Goal: Find specific page/section: Find specific page/section

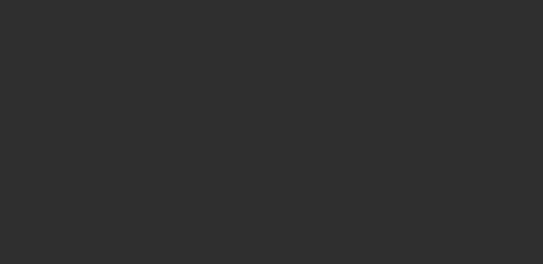
select select "10"
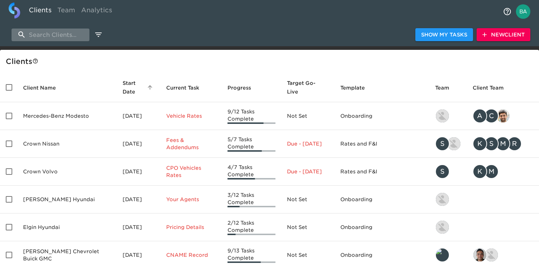
click at [58, 29] on input "search" at bounding box center [51, 34] width 78 height 13
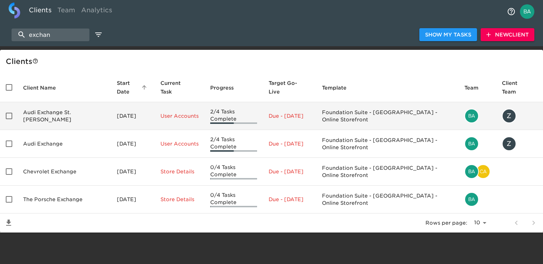
type input "exchan"
click at [47, 106] on td "Audi Exchange St. Charles" at bounding box center [64, 116] width 94 height 28
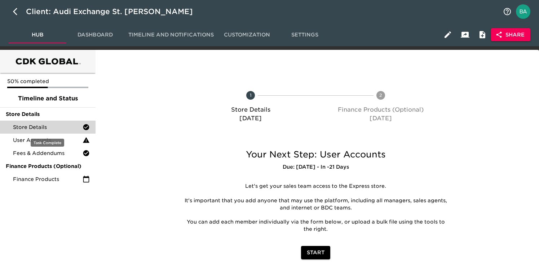
click at [76, 129] on span "Store Details" at bounding box center [48, 126] width 70 height 7
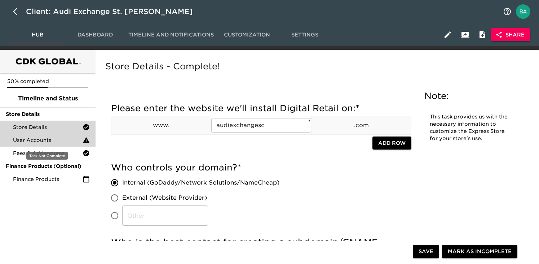
click at [24, 139] on span "User Accounts" at bounding box center [48, 139] width 70 height 7
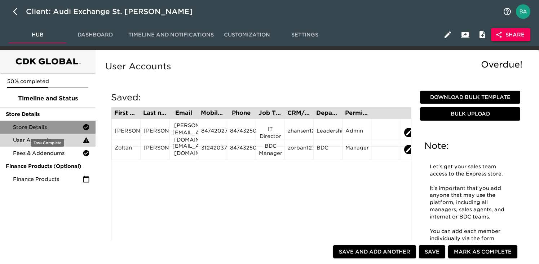
click at [52, 126] on span "Store Details" at bounding box center [48, 126] width 70 height 7
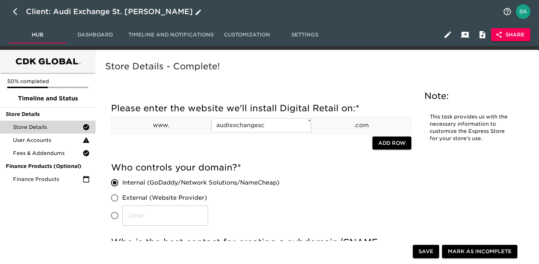
click at [18, 14] on icon "button" at bounding box center [17, 11] width 9 height 9
select select "10"
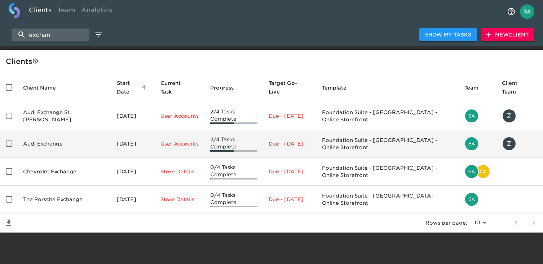
click at [45, 133] on td "Audi Exchange" at bounding box center [64, 144] width 94 height 28
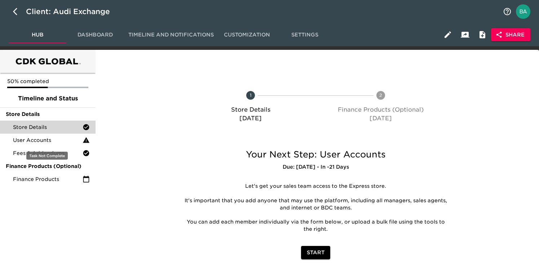
click at [59, 124] on span "Store Details" at bounding box center [48, 126] width 70 height 7
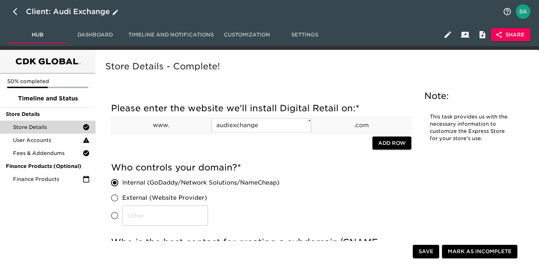
click at [16, 12] on icon "button" at bounding box center [17, 11] width 9 height 9
select select "10"
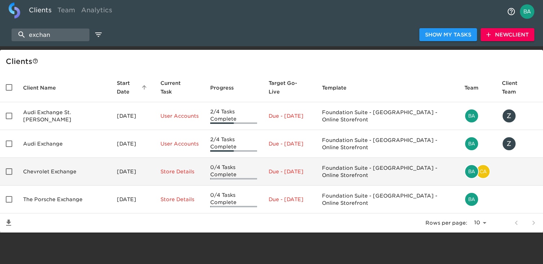
click at [57, 158] on td "Chevrolet Exchange" at bounding box center [64, 172] width 94 height 28
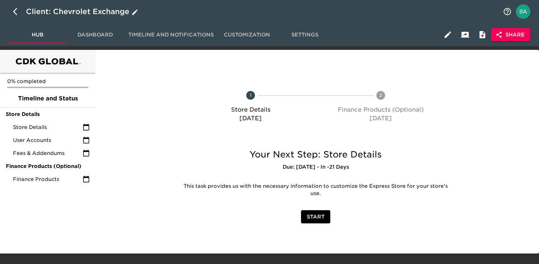
click at [17, 14] on icon "button" at bounding box center [17, 11] width 9 height 9
select select "10"
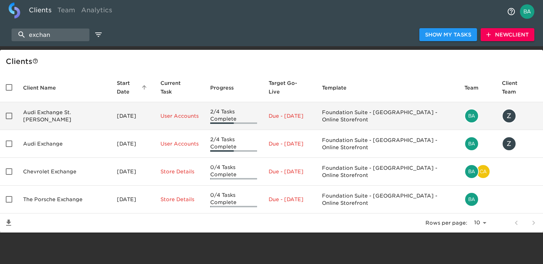
click at [57, 106] on td "Audi Exchange St. Charles" at bounding box center [64, 116] width 94 height 28
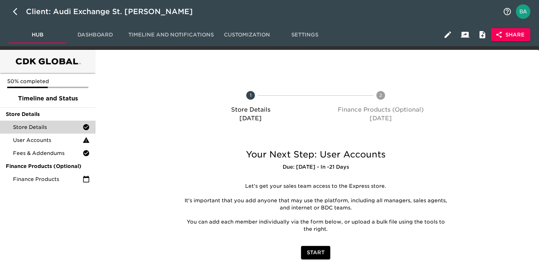
click at [54, 129] on span "Store Details" at bounding box center [48, 126] width 70 height 7
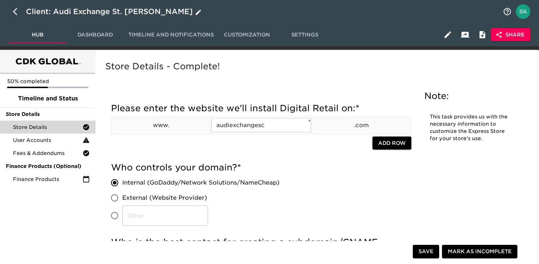
click at [104, 9] on div "Client: Audi Exchange St. Charles" at bounding box center [114, 12] width 177 height 12
click at [81, 10] on input "Audi Exchange St. Charles" at bounding box center [262, 12] width 473 height 12
click at [13, 9] on icon "button" at bounding box center [17, 11] width 9 height 9
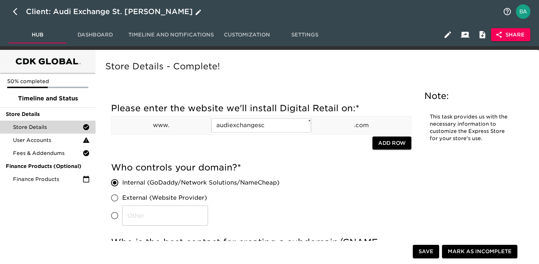
select select "10"
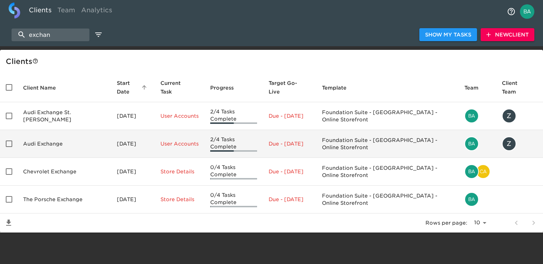
click at [50, 137] on td "Audi Exchange" at bounding box center [64, 144] width 94 height 28
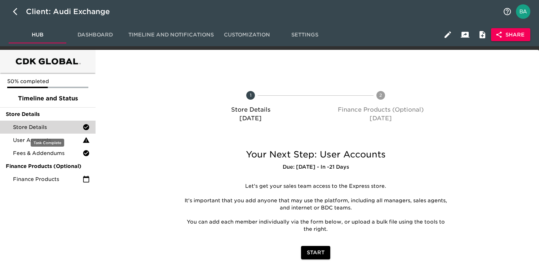
click at [38, 127] on span "Store Details" at bounding box center [48, 126] width 70 height 7
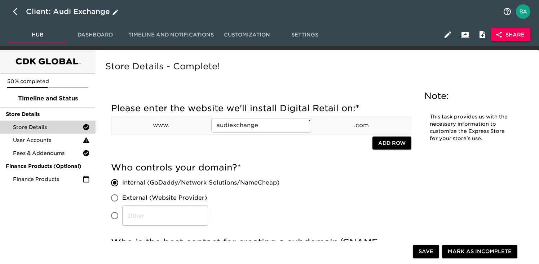
click at [82, 13] on div "Client: Audi Exchange" at bounding box center [73, 12] width 94 height 12
click at [82, 13] on input "Audi Exchange" at bounding box center [262, 12] width 473 height 12
click at [11, 13] on button "button" at bounding box center [17, 11] width 17 height 17
select select "10"
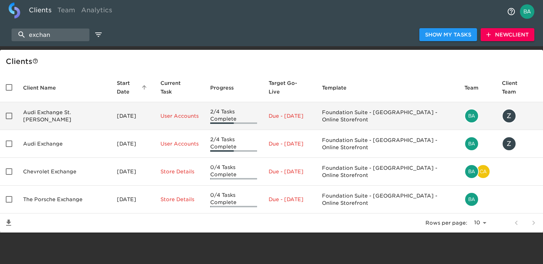
click at [61, 113] on td "Audi Exchange St. Charles" at bounding box center [64, 116] width 94 height 28
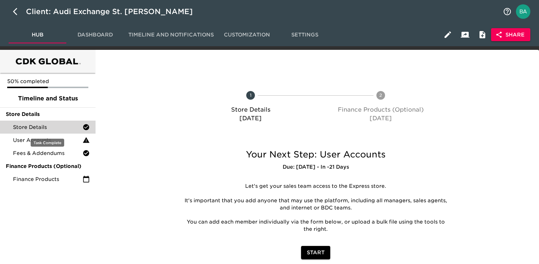
click at [49, 132] on div "Store Details" at bounding box center [48, 126] width 96 height 13
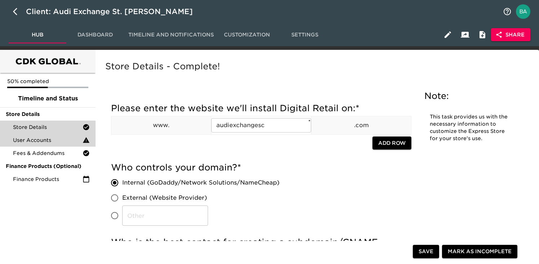
click at [39, 142] on span "User Accounts" at bounding box center [48, 139] width 70 height 7
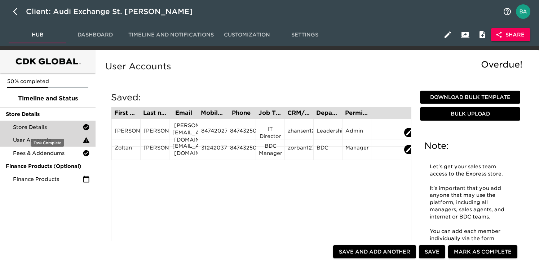
click at [42, 129] on span "Store Details" at bounding box center [48, 126] width 70 height 7
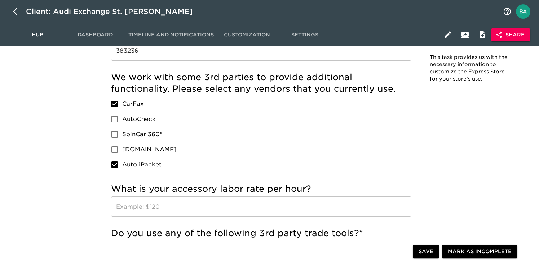
scroll to position [683, 0]
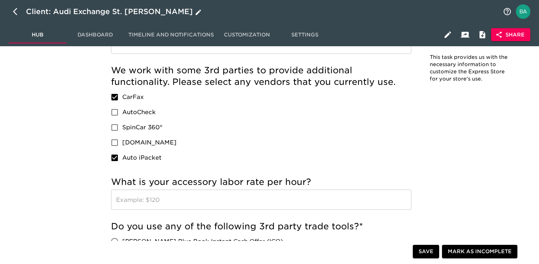
click at [85, 13] on div "Client: Audi Exchange St. Charles" at bounding box center [114, 12] width 177 height 12
click at [77, 13] on input "Audi Exchange St. Charles" at bounding box center [262, 12] width 473 height 12
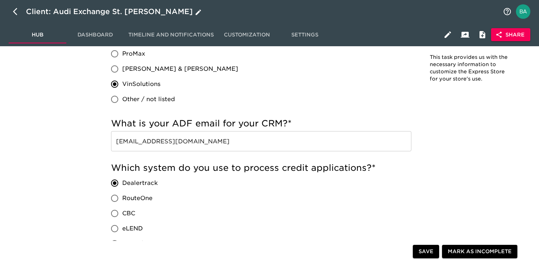
scroll to position [0, 0]
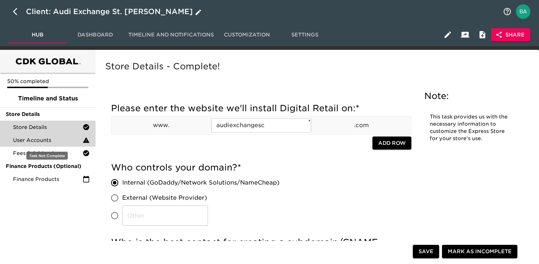
click at [35, 138] on span "User Accounts" at bounding box center [48, 139] width 70 height 7
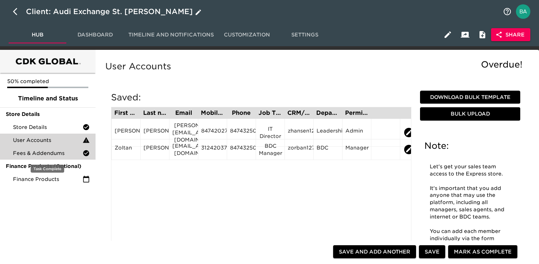
click at [39, 152] on span "Fees & Addendums" at bounding box center [48, 152] width 70 height 7
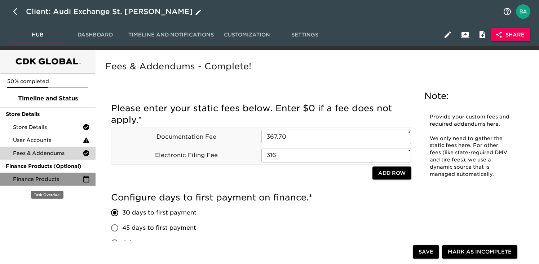
click at [45, 174] on div "Finance Products" at bounding box center [48, 178] width 96 height 13
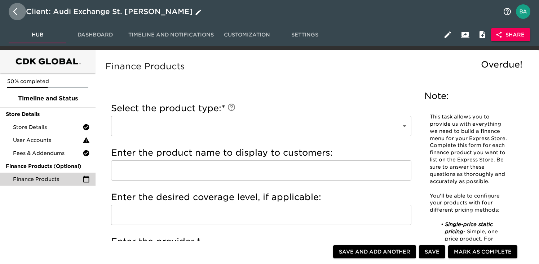
click at [17, 10] on icon "button" at bounding box center [17, 11] width 9 height 9
select select "10"
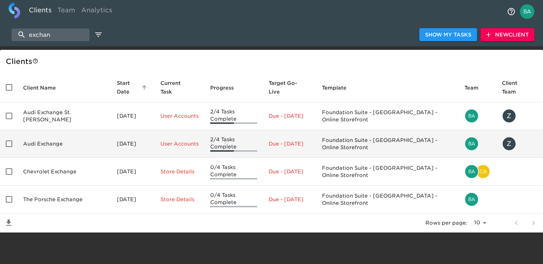
click at [49, 131] on td "Audi Exchange" at bounding box center [64, 144] width 94 height 28
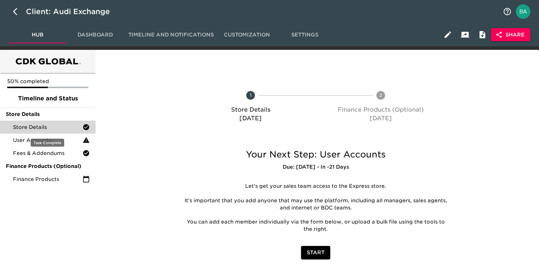
click at [53, 125] on span "Store Details" at bounding box center [48, 126] width 70 height 7
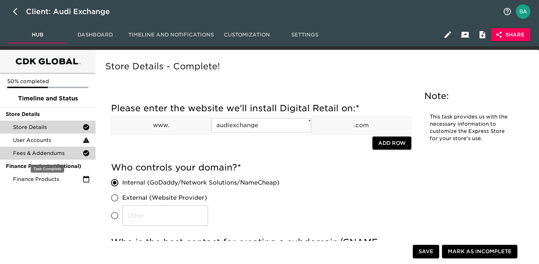
click at [22, 151] on span "Fees & Addendums" at bounding box center [48, 152] width 70 height 7
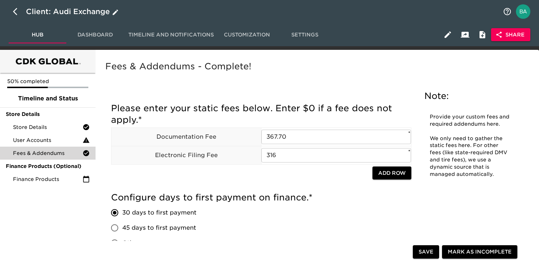
click at [15, 11] on icon "button" at bounding box center [17, 11] width 9 height 9
select select "10"
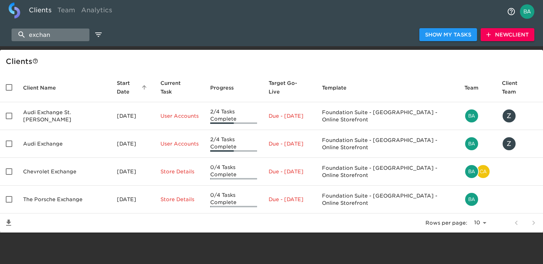
click at [54, 34] on input "exchan" at bounding box center [51, 34] width 78 height 13
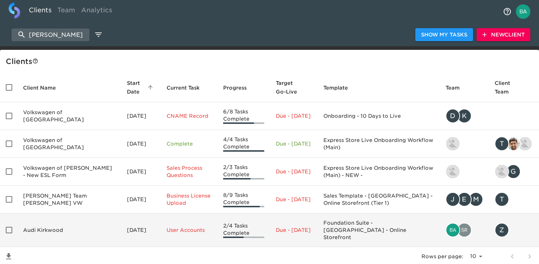
type input "kirk"
click at [56, 225] on td "Audi Kirkwood" at bounding box center [69, 230] width 104 height 34
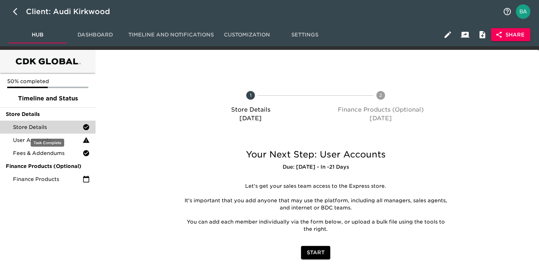
click at [67, 124] on span "Store Details" at bounding box center [48, 126] width 70 height 7
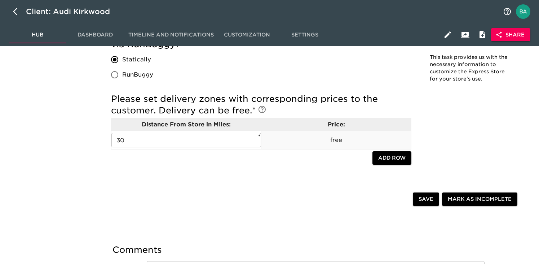
scroll to position [1175, 0]
